Goal: Information Seeking & Learning: Find specific page/section

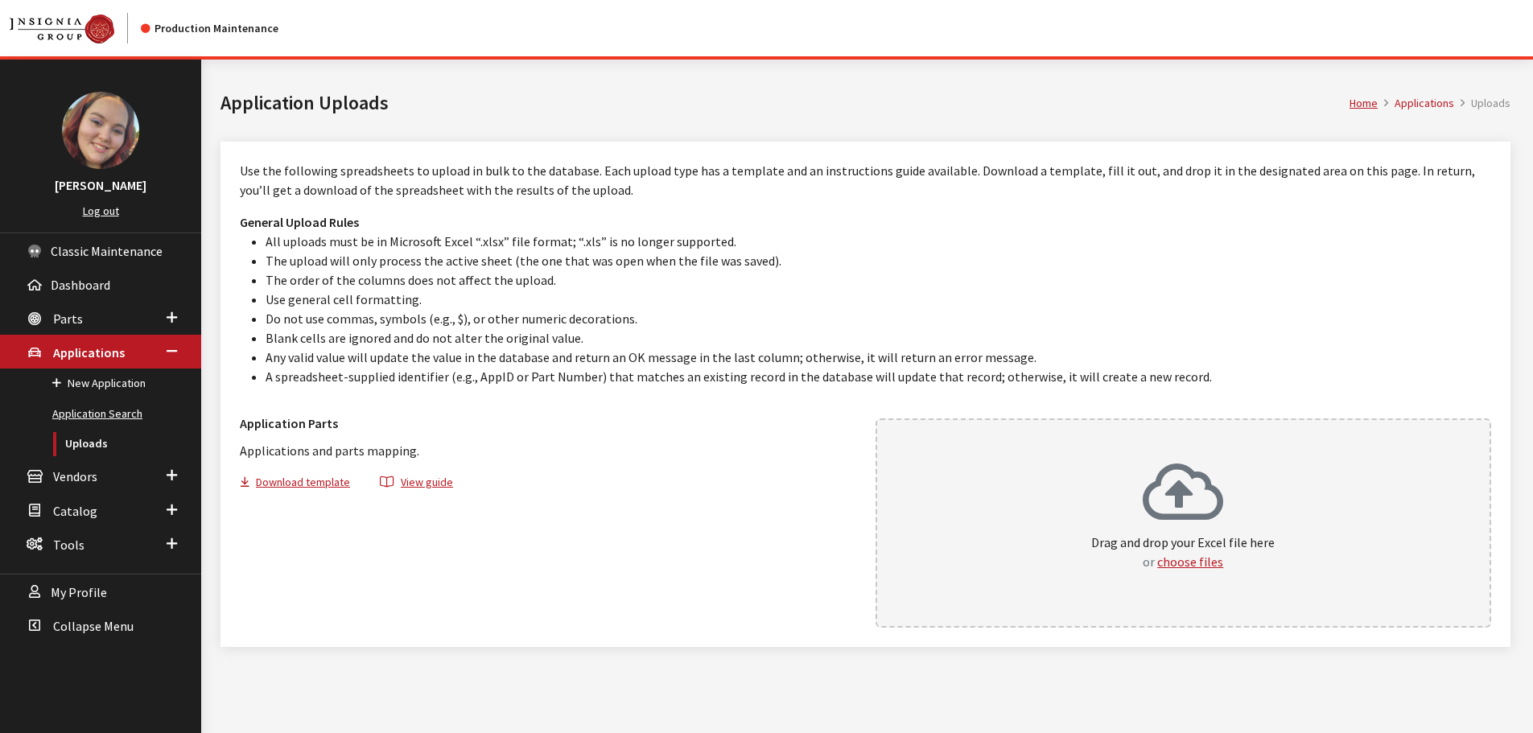
click at [91, 414] on link "Application Search" at bounding box center [100, 414] width 201 height 30
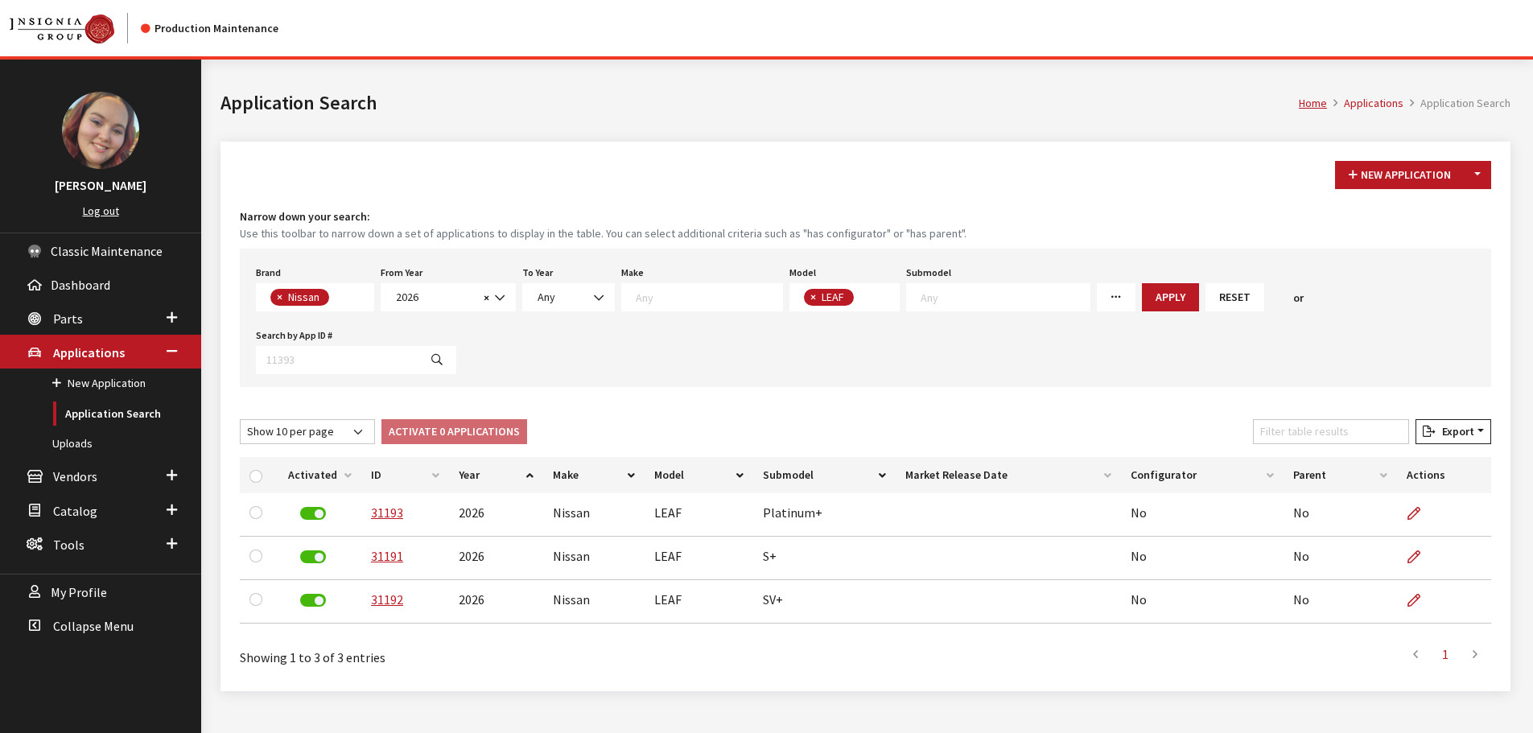
scroll to position [301, 0]
click at [821, 131] on div "Home Applications Application Search Application Search" at bounding box center [865, 101] width 1309 height 82
click at [1206, 307] on button "Reset" at bounding box center [1235, 297] width 59 height 28
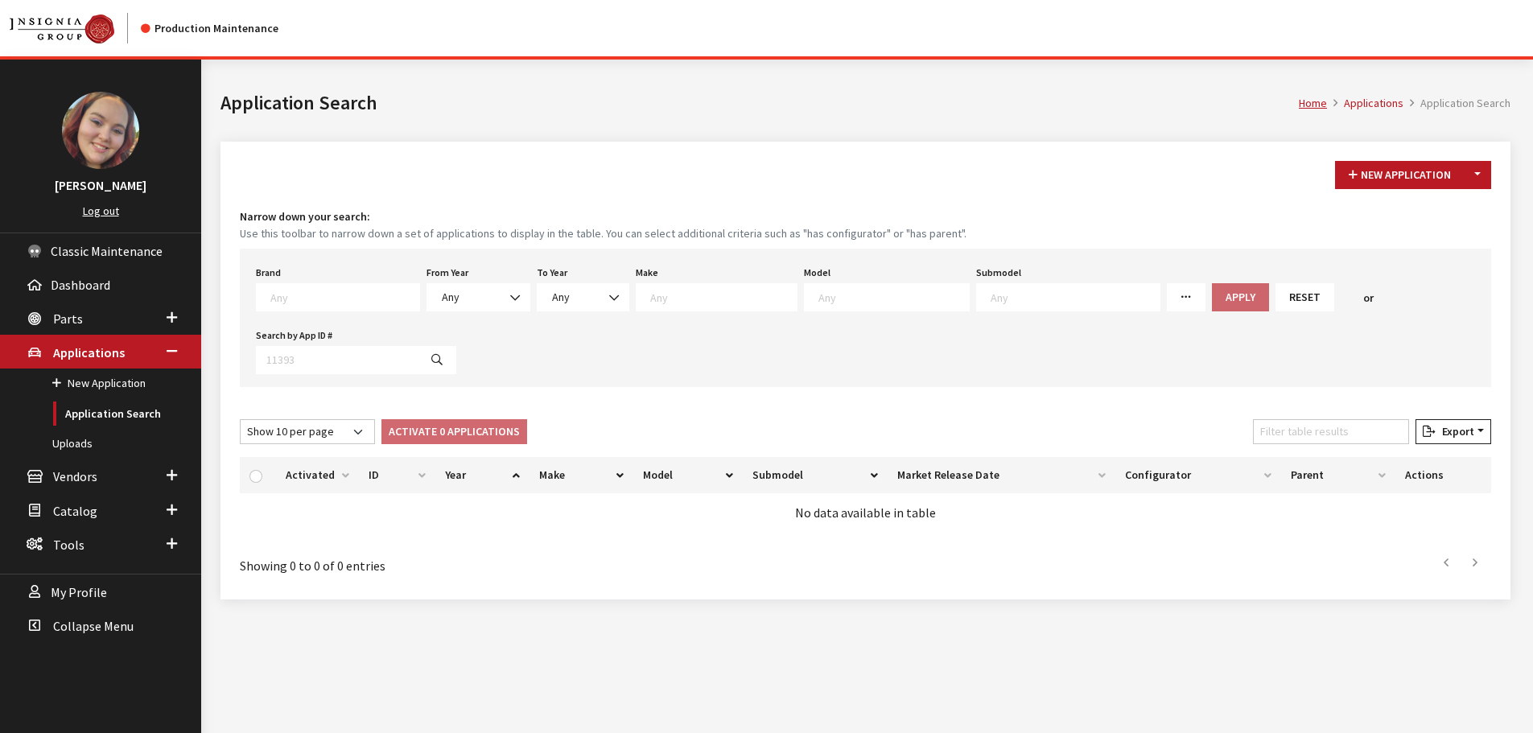
click at [293, 296] on textarea "Search" at bounding box center [344, 297] width 149 height 14
type textarea "for"
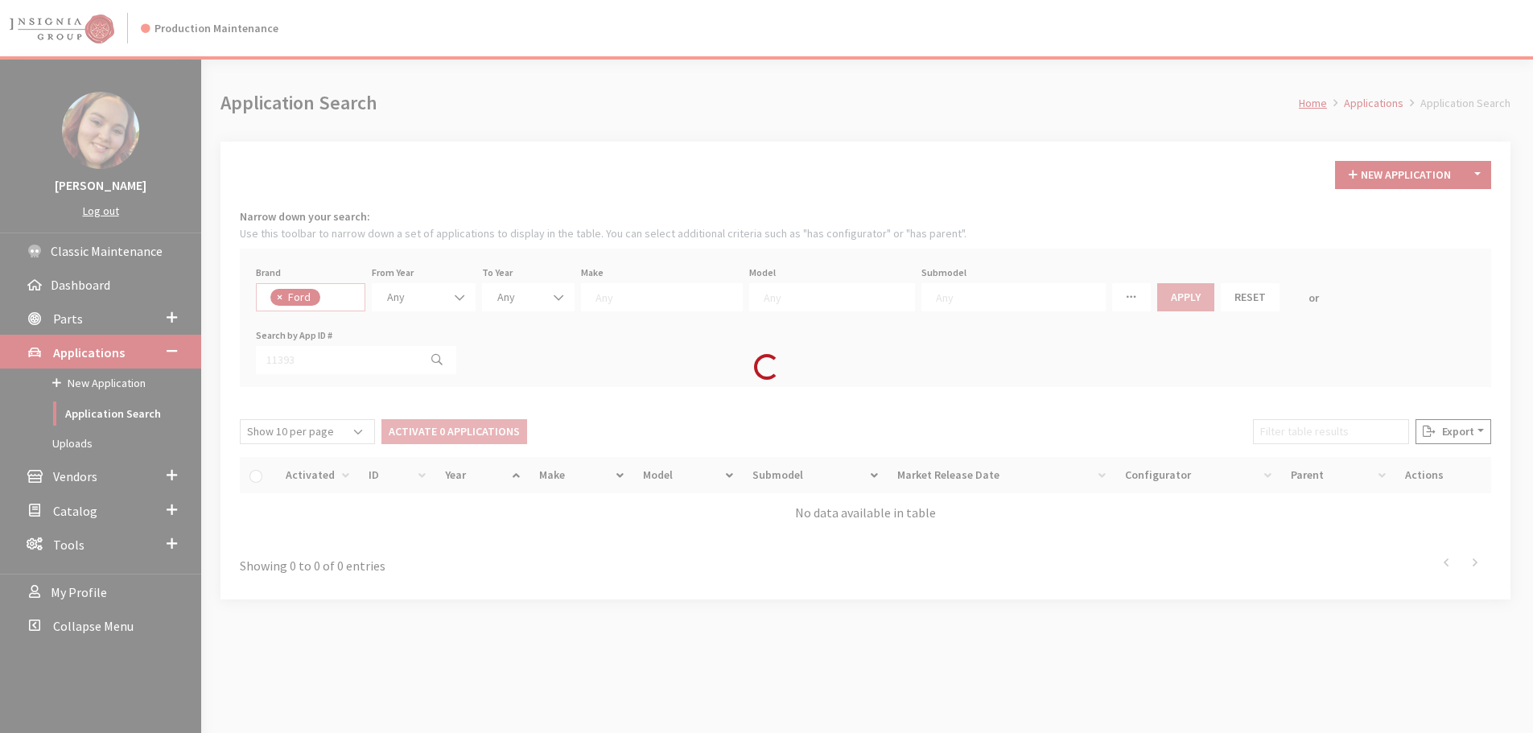
select select "2"
select select
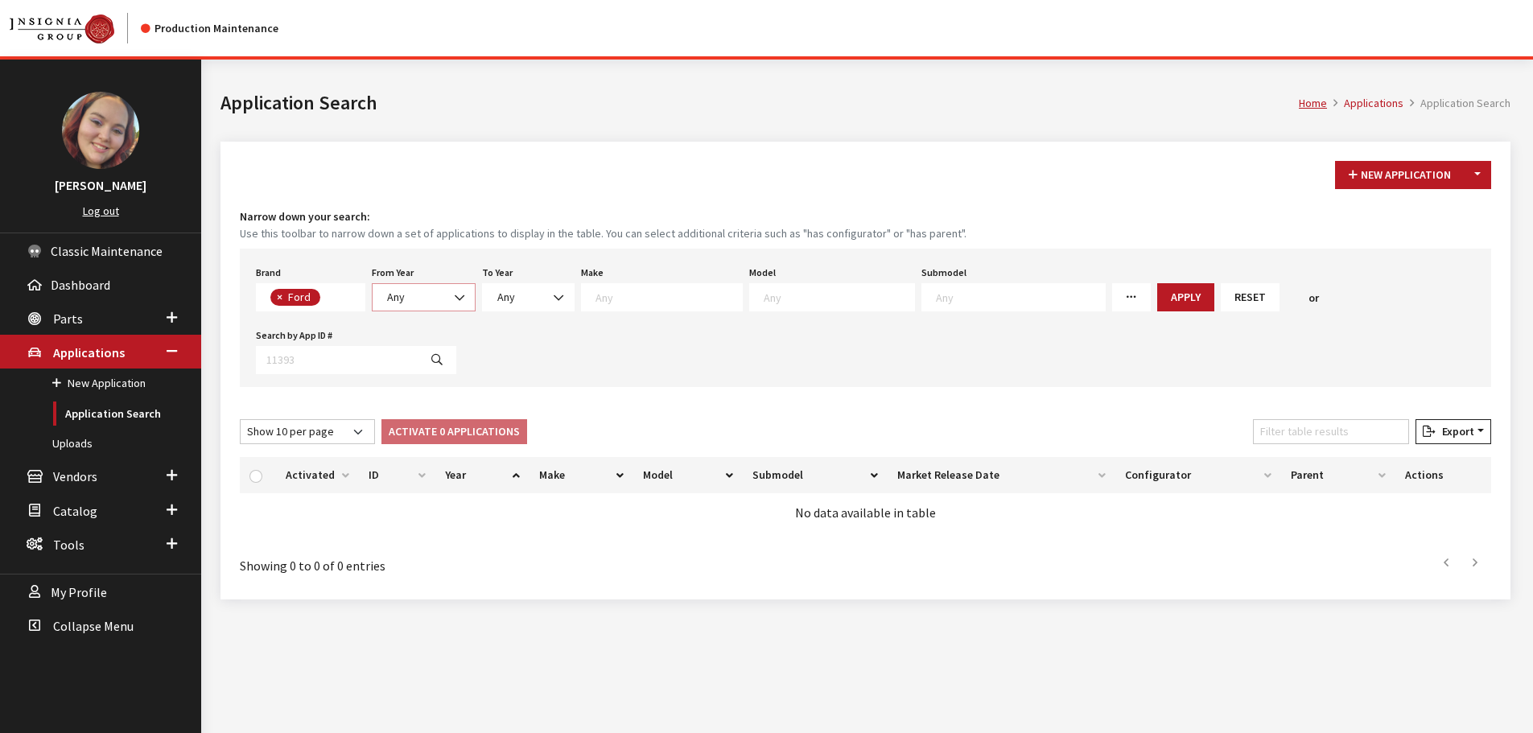
click at [404, 303] on span "Any" at bounding box center [423, 297] width 83 height 17
select select "2025"
select select
